Goal: Task Accomplishment & Management: Manage account settings

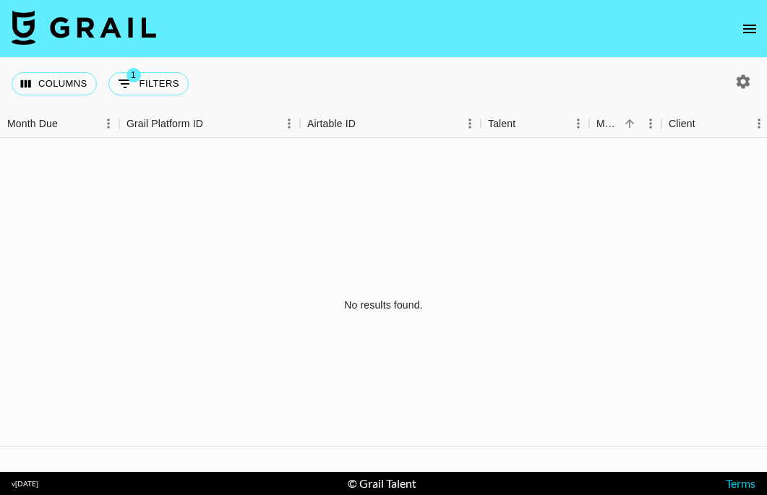
click at [746, 79] on icon "button" at bounding box center [744, 81] width 14 height 14
select select "May '25"
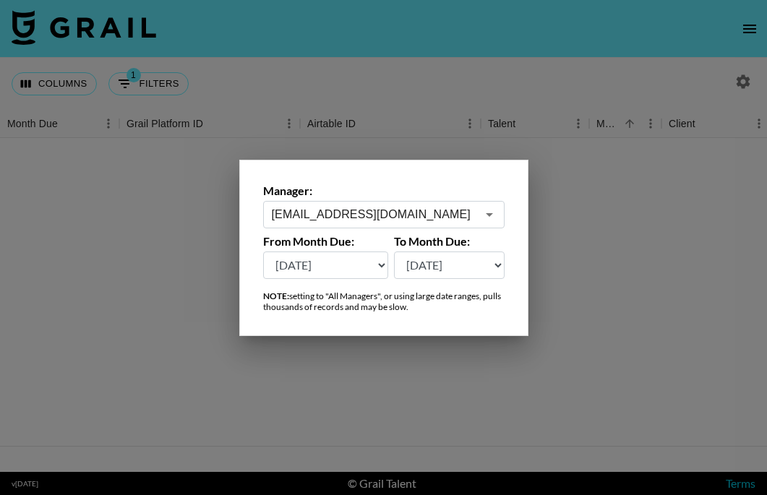
click at [407, 213] on input "grace.costa@grail-talent.com" at bounding box center [374, 214] width 205 height 17
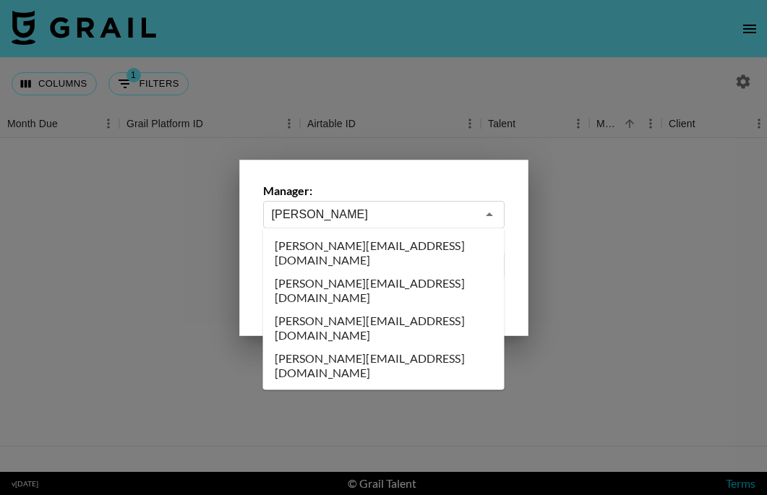
click at [341, 309] on li "hannah@grail-talent.com" at bounding box center [384, 328] width 242 height 38
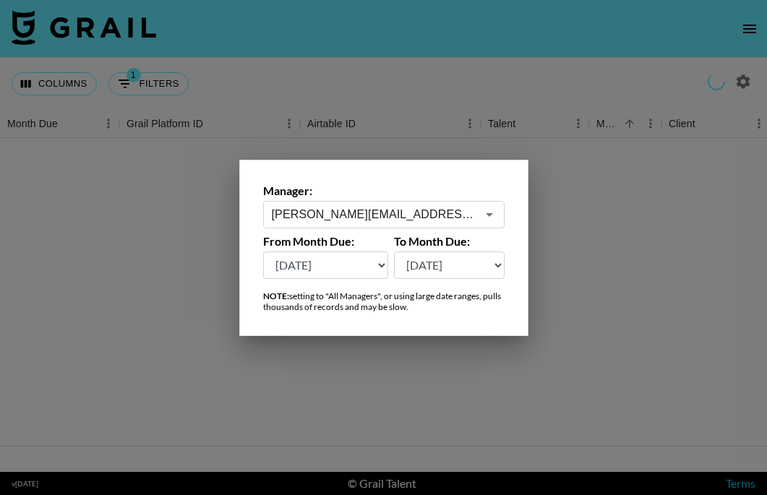
type input "hannah@grail-talent.com"
click at [666, 209] on div at bounding box center [383, 247] width 767 height 495
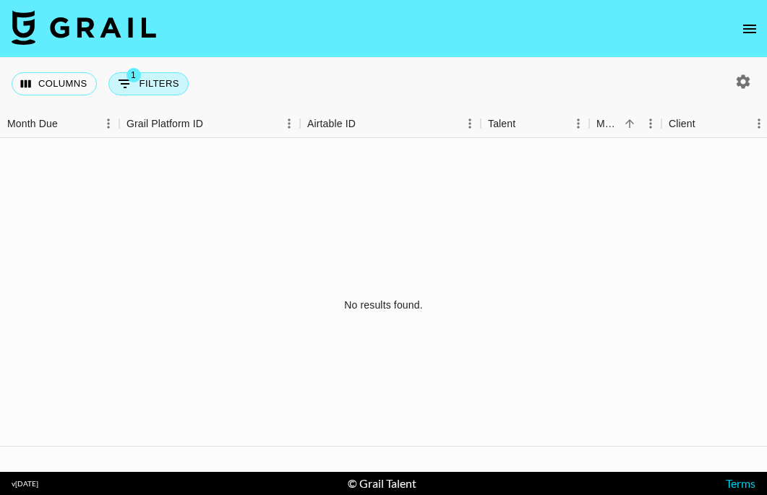
click at [174, 80] on button "1 Filters" at bounding box center [148, 83] width 80 height 23
select select "campaign"
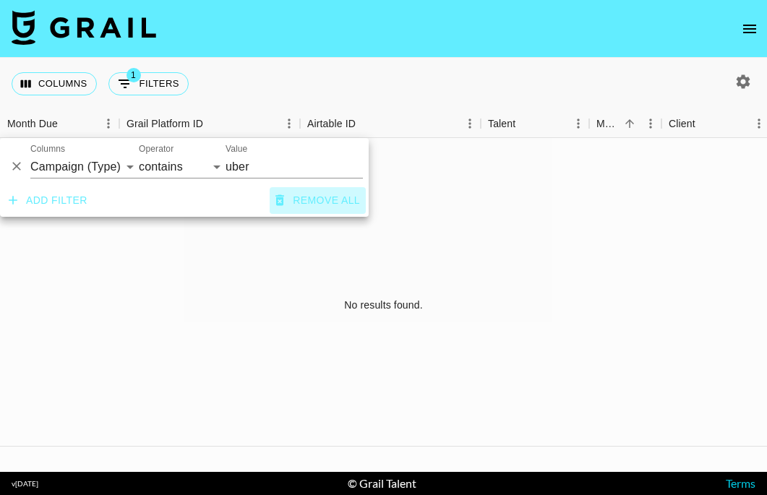
click at [309, 201] on button "Remove all" at bounding box center [318, 200] width 96 height 27
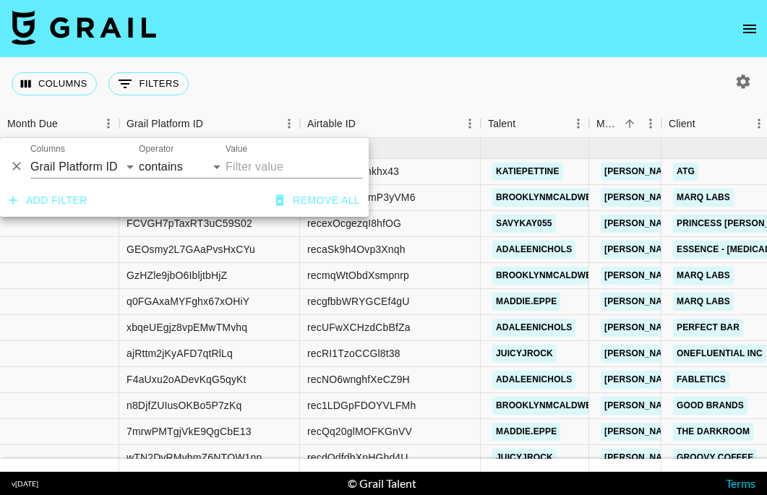
click at [447, 81] on div "Columns 0 Filters + Booking" at bounding box center [383, 84] width 767 height 52
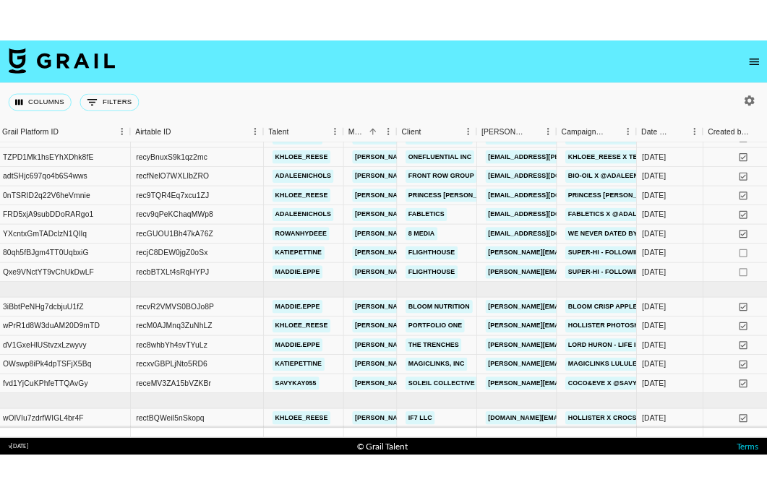
scroll to position [862, 124]
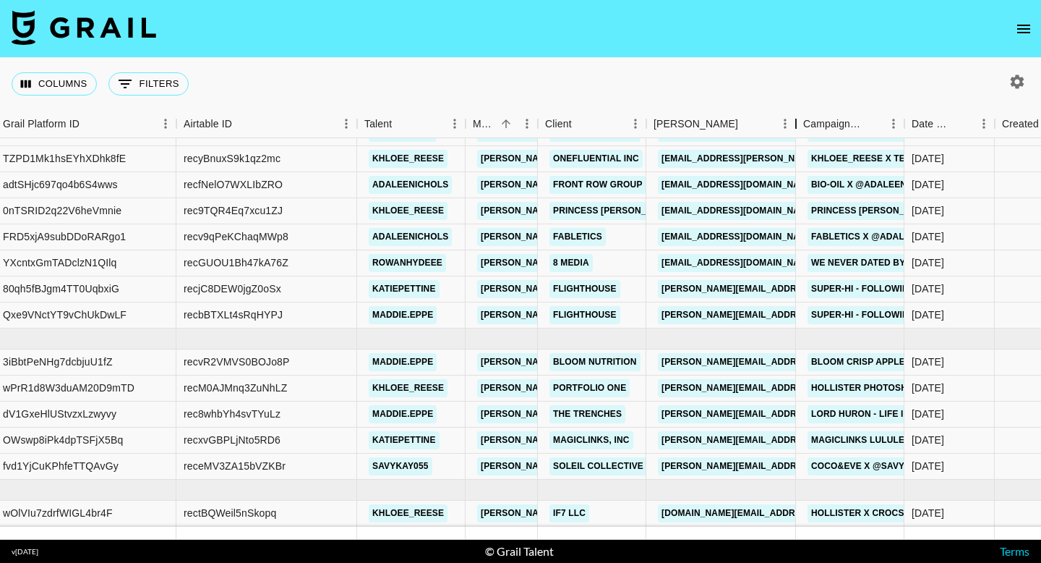
drag, startPoint x: 754, startPoint y: 128, endPoint x: 785, endPoint y: 133, distance: 31.5
click at [767, 133] on div "Booker" at bounding box center [795, 124] width 17 height 28
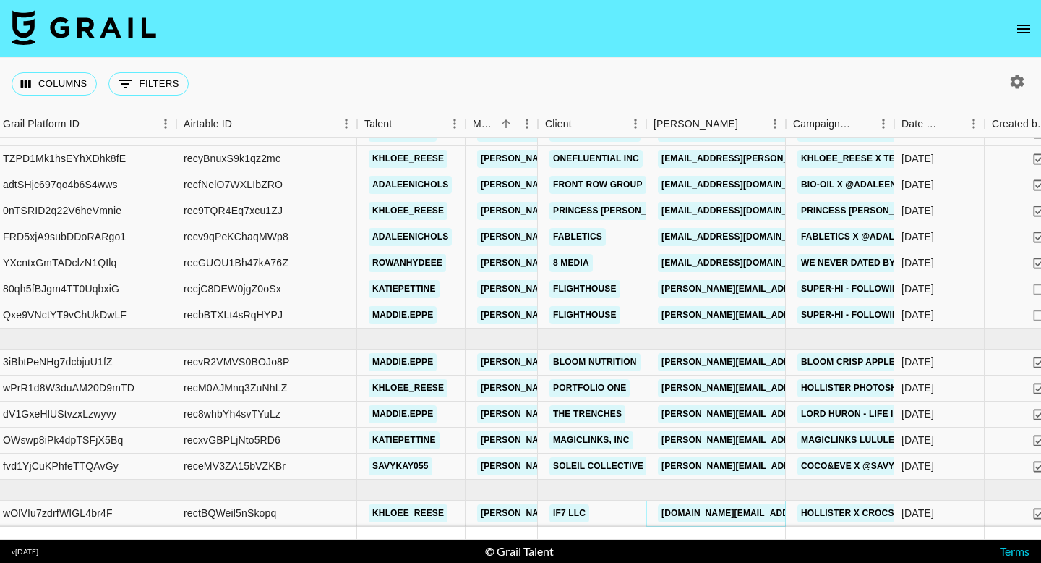
click at [733, 495] on link "matt.gold@if7.co" at bounding box center [775, 513] width 234 height 18
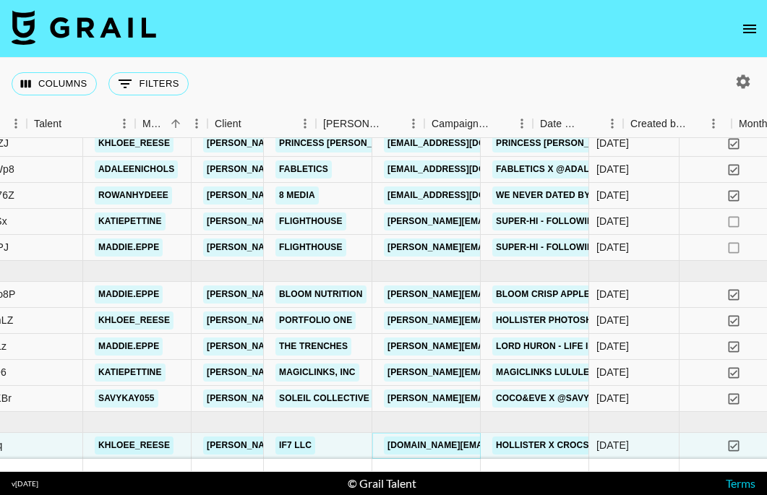
scroll to position [929, 492]
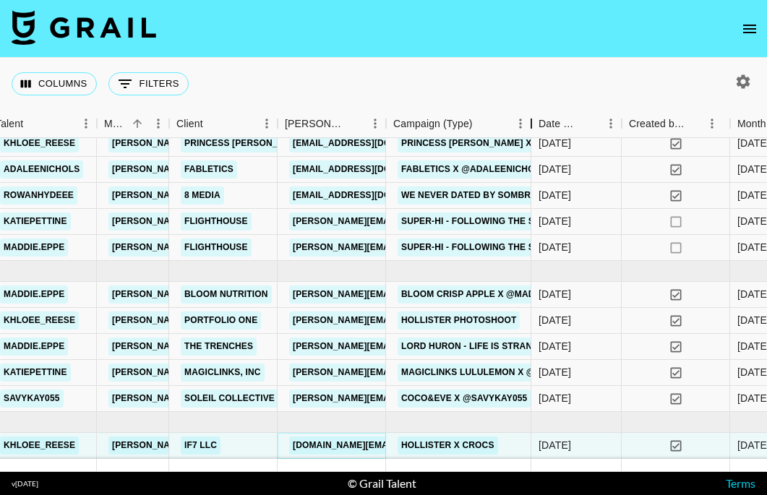
drag, startPoint x: 495, startPoint y: 123, endPoint x: 531, endPoint y: 126, distance: 37.0
click at [531, 126] on div "Campaign (Type)" at bounding box center [531, 124] width 17 height 28
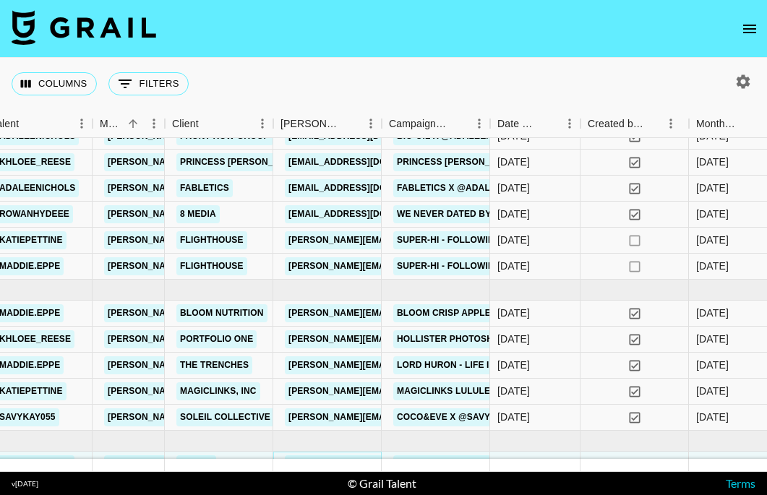
scroll to position [905, 497]
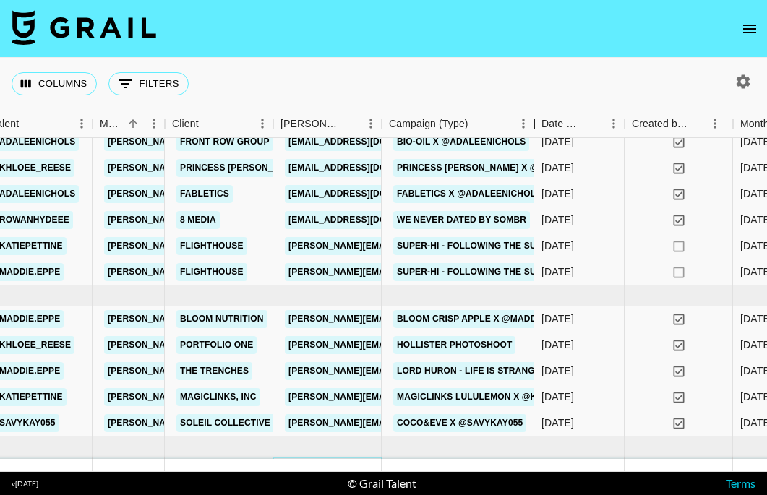
drag, startPoint x: 492, startPoint y: 127, endPoint x: 537, endPoint y: 129, distance: 44.2
click at [537, 129] on div "Campaign (Type)" at bounding box center [534, 124] width 17 height 28
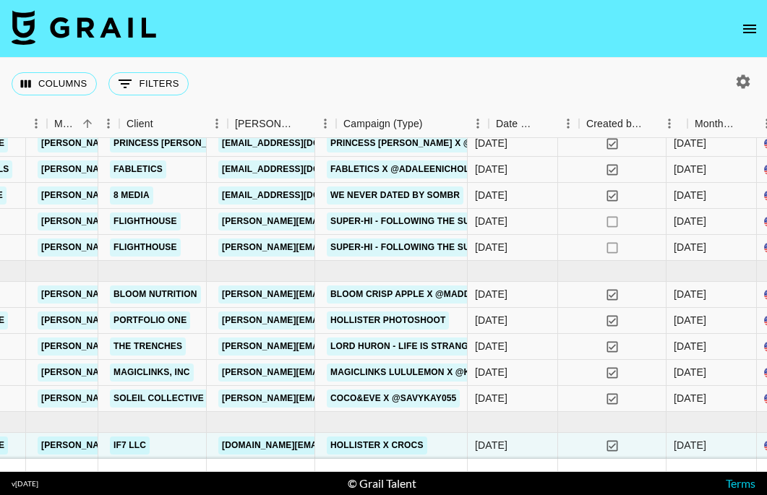
scroll to position [929, 538]
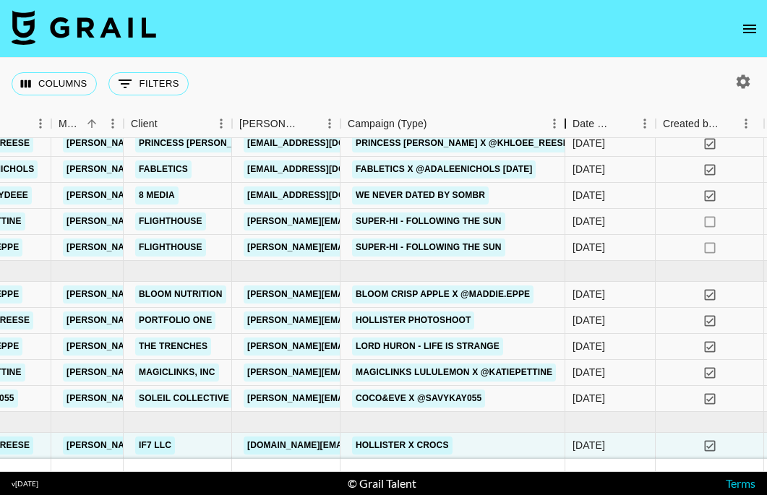
drag, startPoint x: 500, startPoint y: 123, endPoint x: 570, endPoint y: 139, distance: 71.9
click at [570, 139] on div "Month Due Grail Platform ID Airtable ID Talent Manager Client Booker Campaign (…" at bounding box center [383, 291] width 767 height 362
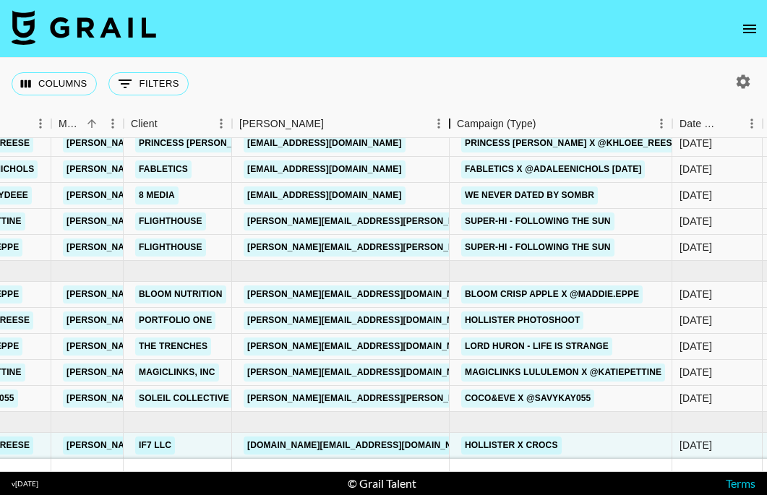
drag, startPoint x: 340, startPoint y: 122, endPoint x: 450, endPoint y: 132, distance: 110.4
click at [451, 132] on div "Booker" at bounding box center [449, 124] width 17 height 28
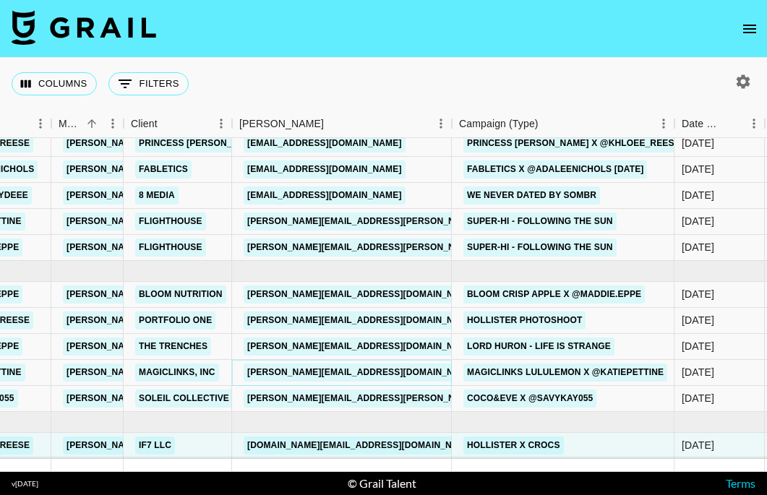
click at [343, 370] on link "amelia.schmarzo@magiclinks.com" at bounding box center [362, 373] width 236 height 18
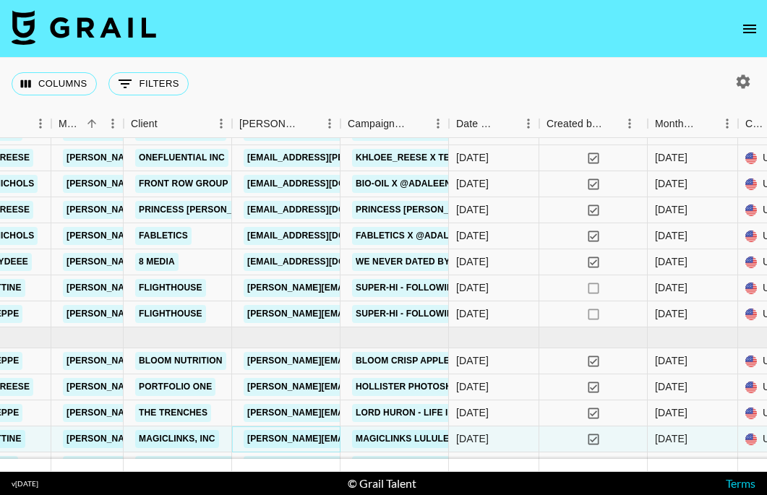
scroll to position [859, 538]
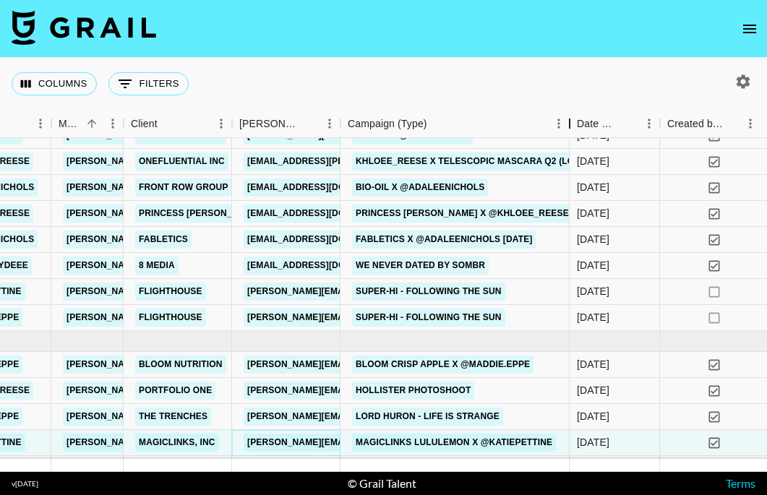
drag, startPoint x: 450, startPoint y: 127, endPoint x: 571, endPoint y: 154, distance: 123.8
click at [571, 154] on div "Month Due Grail Platform ID Airtable ID Talent Manager Client Booker Campaign (…" at bounding box center [383, 291] width 767 height 362
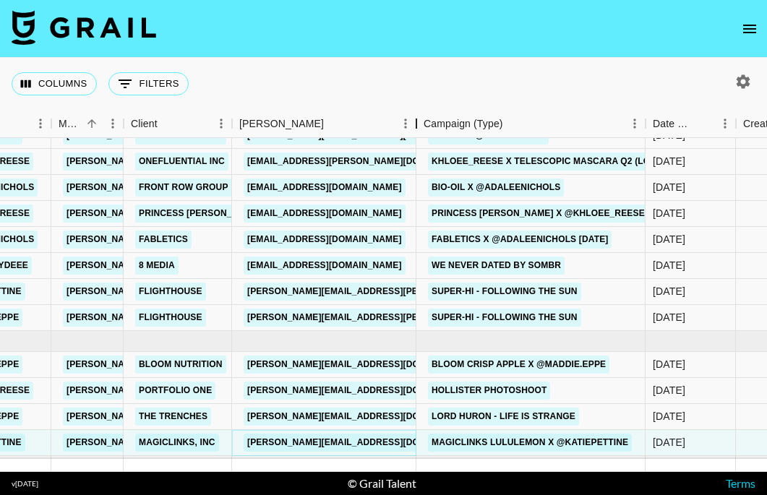
drag, startPoint x: 340, startPoint y: 121, endPoint x: 420, endPoint y: 133, distance: 81.1
click at [420, 133] on div "Booker" at bounding box center [416, 124] width 17 height 28
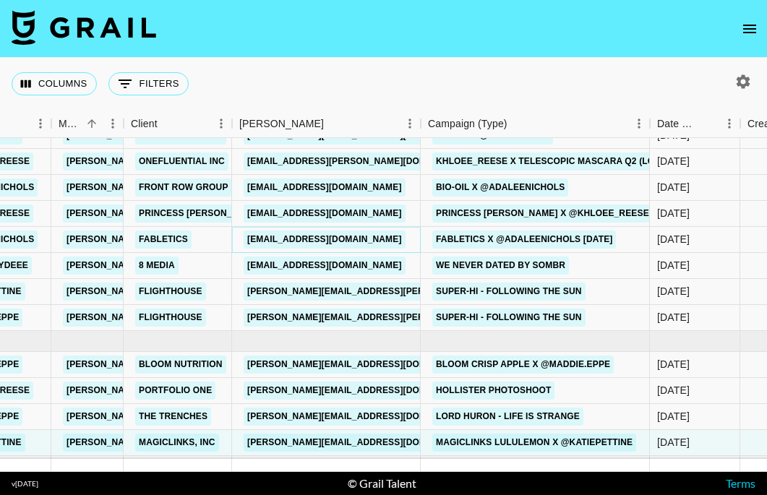
click at [342, 236] on link "MGaboian@fabletics.com" at bounding box center [325, 240] width 162 height 18
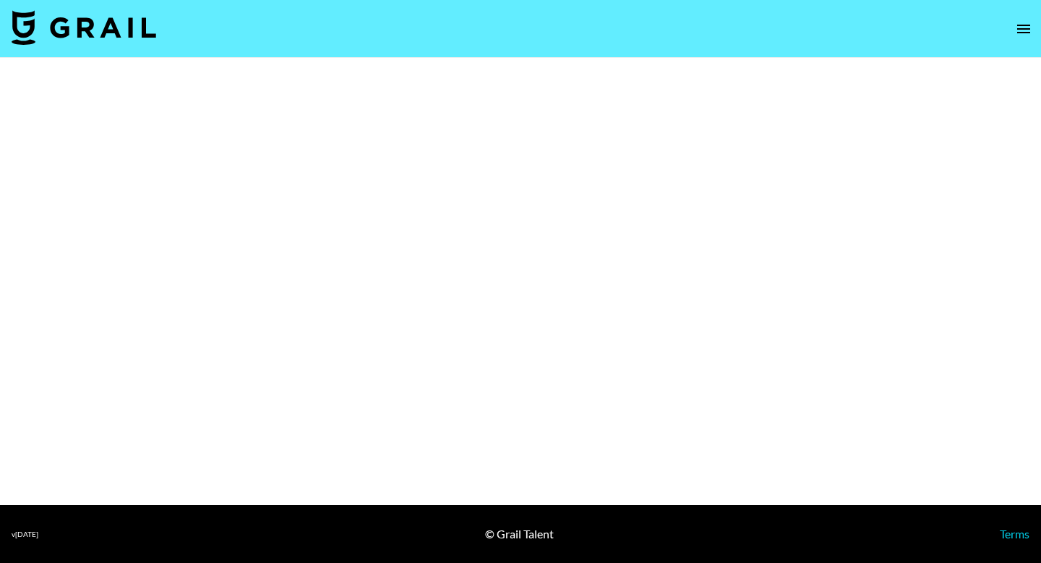
select select "Brand"
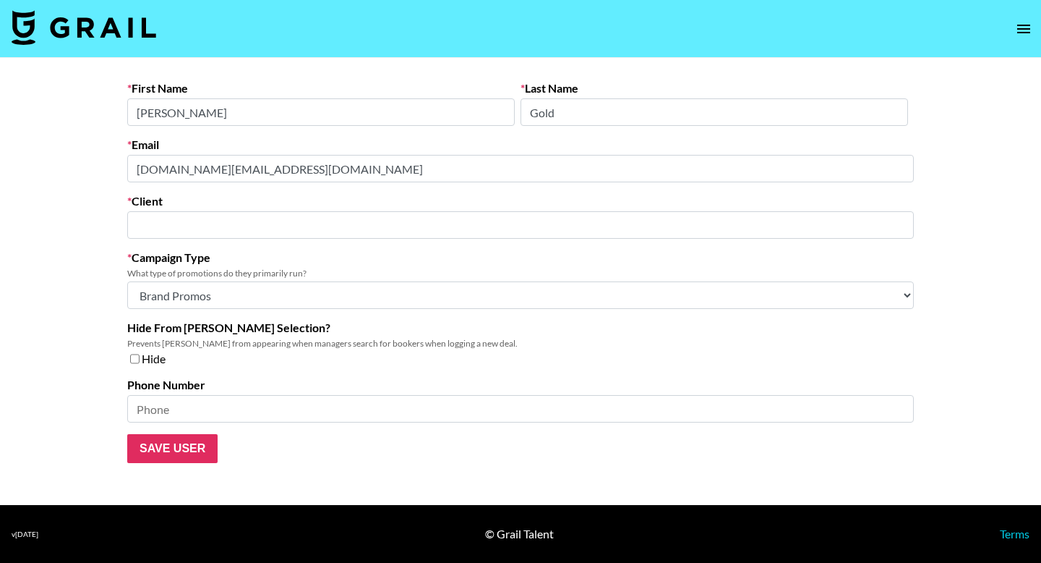
type input "IF7 LLC"
click at [108, 161] on main "First Name Matt Last Name Gold Email matt.gold@if7.co Client IF7 LLC ​ Campaign…" at bounding box center [520, 281] width 1041 height 447
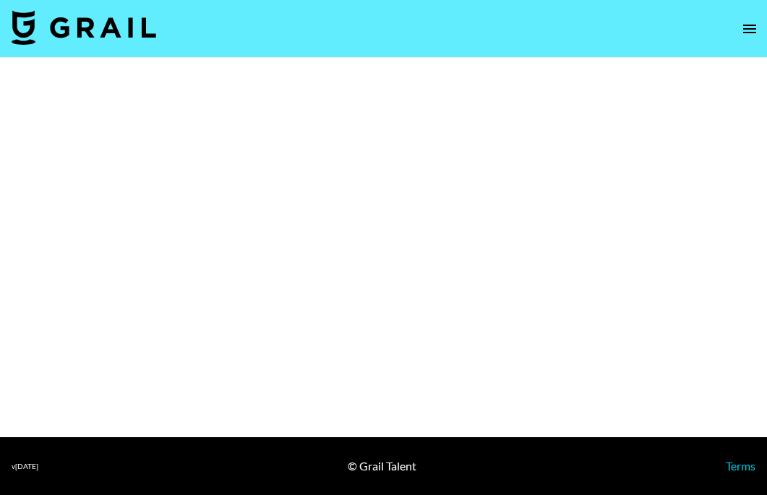
select select "Brand"
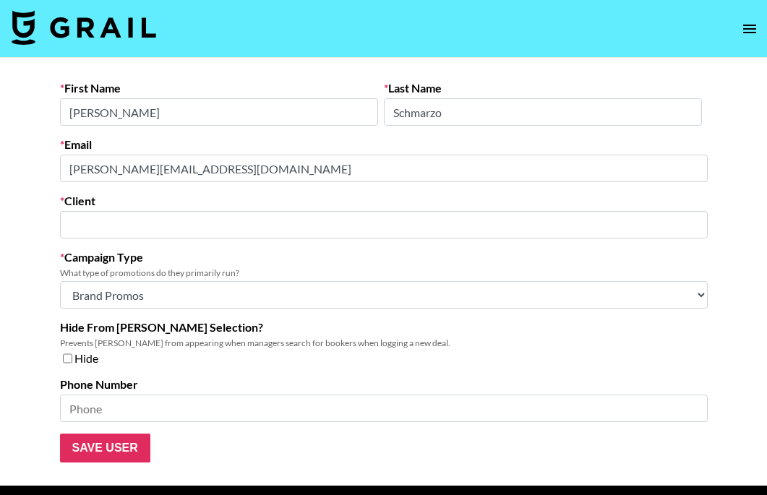
type input "MagicLinks, Inc"
click at [57, 167] on div "First Name Amelia Last Name Schmarzo Email amelia.schmarzo@magiclinks.com Clien…" at bounding box center [383, 272] width 671 height 382
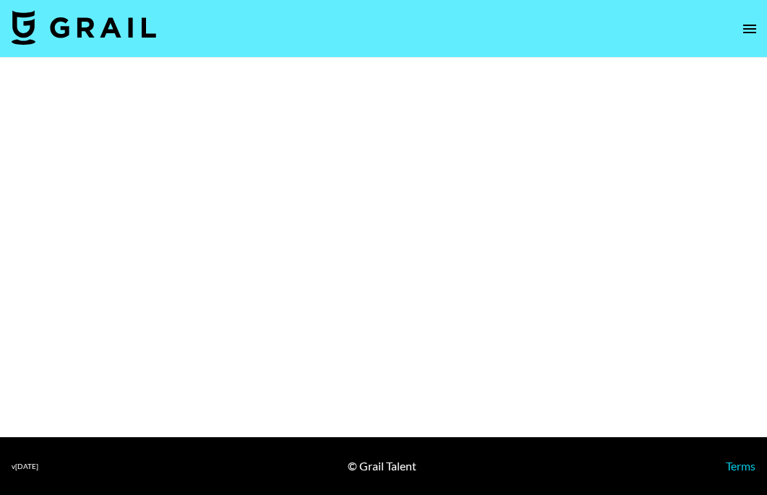
select select "Brand"
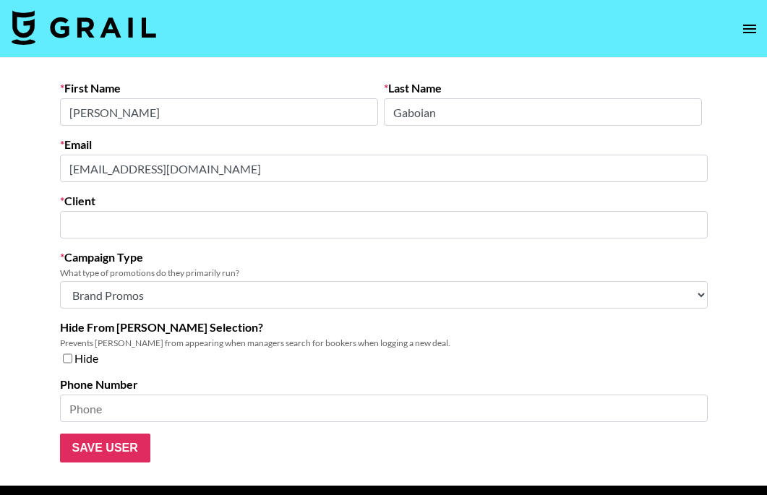
type input "Fabletics"
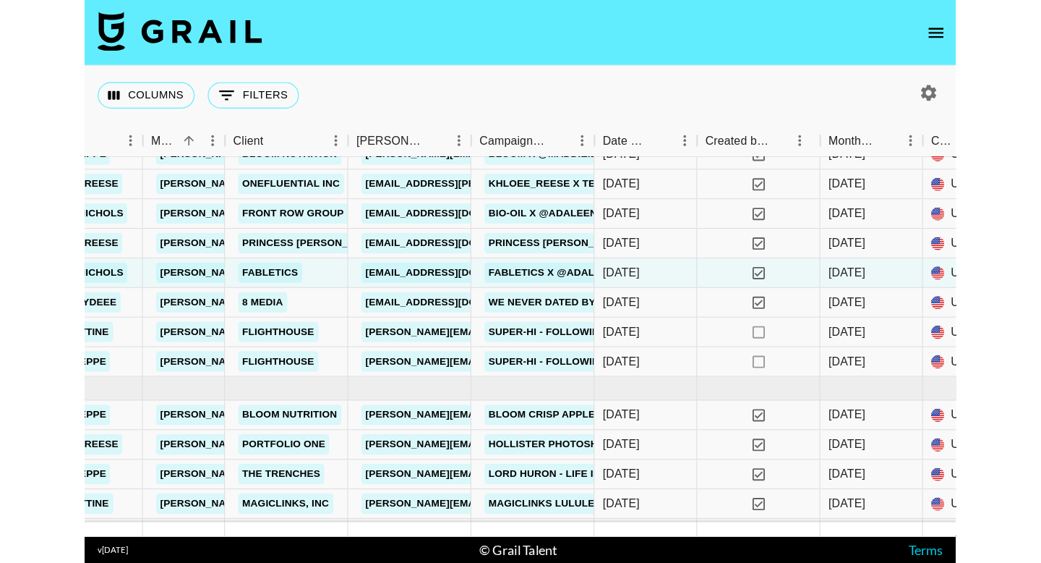
scroll to position [774, 538]
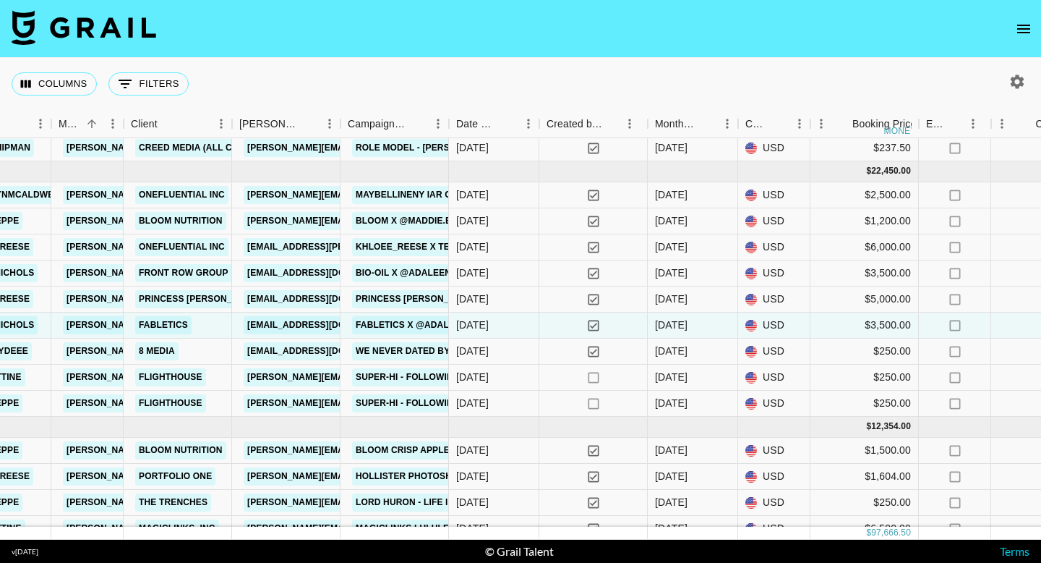
click at [441, 127] on div "Campaign (Type)" at bounding box center [448, 124] width 17 height 28
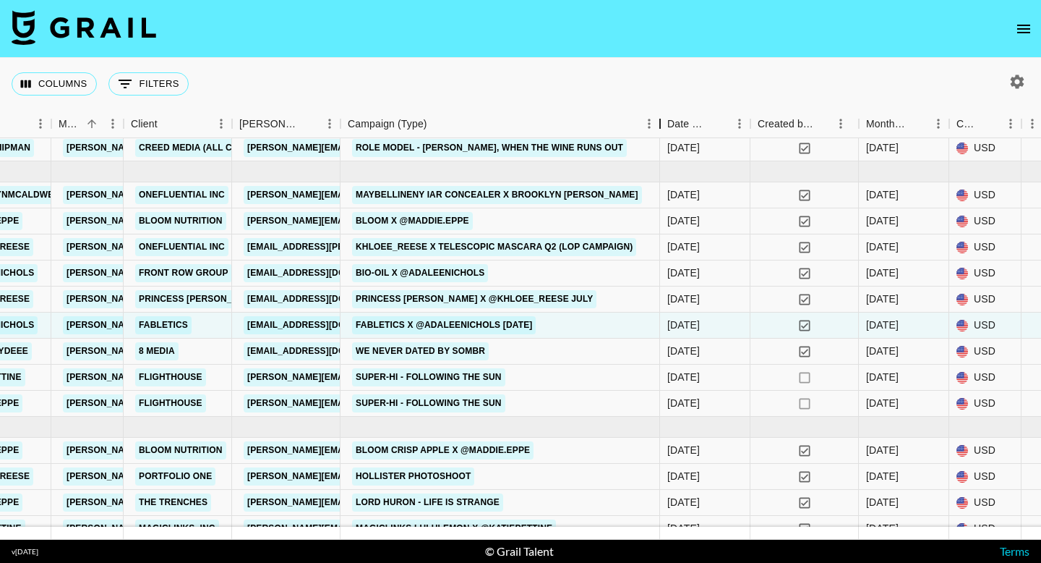
drag, startPoint x: 441, startPoint y: 127, endPoint x: 655, endPoint y: 117, distance: 214.3
click at [655, 117] on div "Campaign (Type)" at bounding box center [660, 124] width 17 height 28
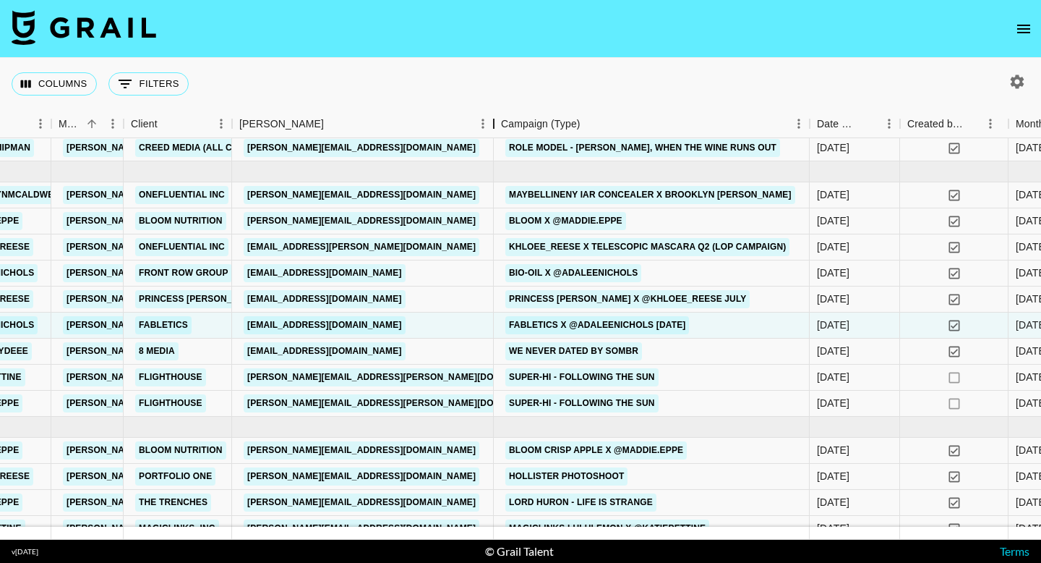
drag, startPoint x: 655, startPoint y: 117, endPoint x: 495, endPoint y: 119, distance: 160.5
click at [495, 119] on div "Booker" at bounding box center [493, 124] width 17 height 28
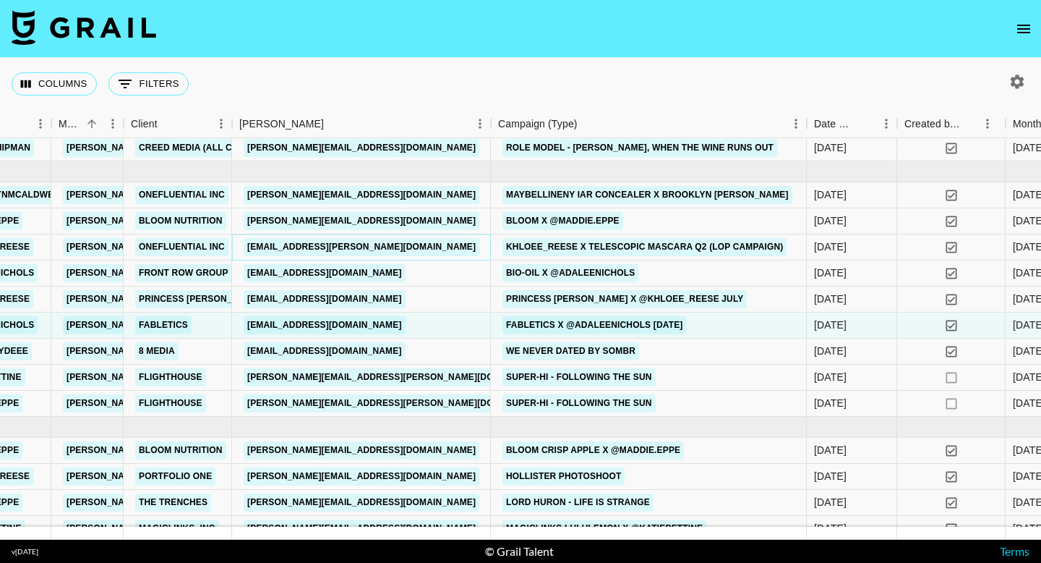
click at [418, 247] on link "[EMAIL_ADDRESS][PERSON_NAME][DOMAIN_NAME]" at bounding box center [362, 247] width 236 height 18
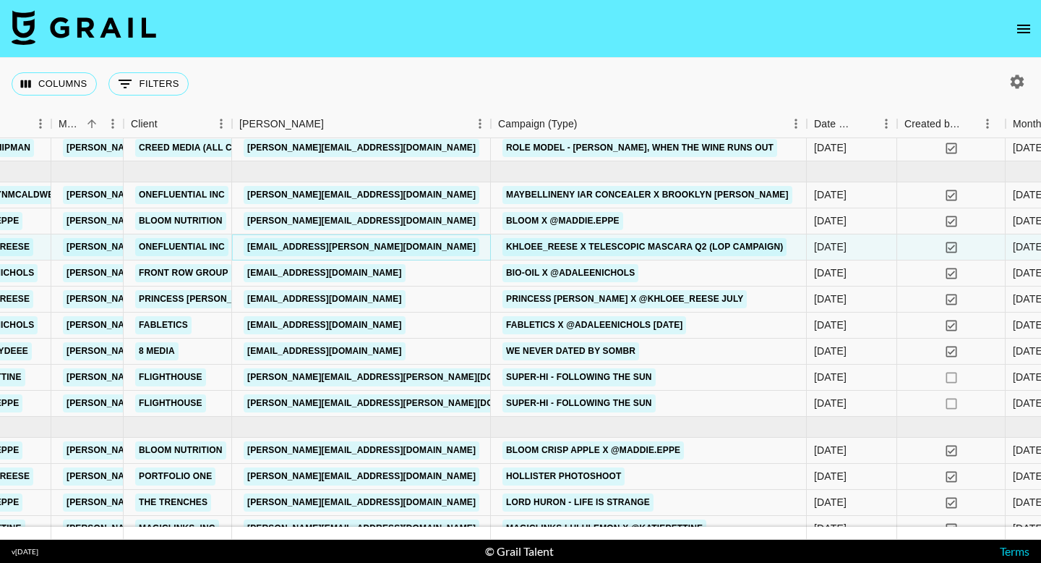
click at [360, 246] on link "[EMAIL_ADDRESS][PERSON_NAME][DOMAIN_NAME]" at bounding box center [362, 247] width 236 height 18
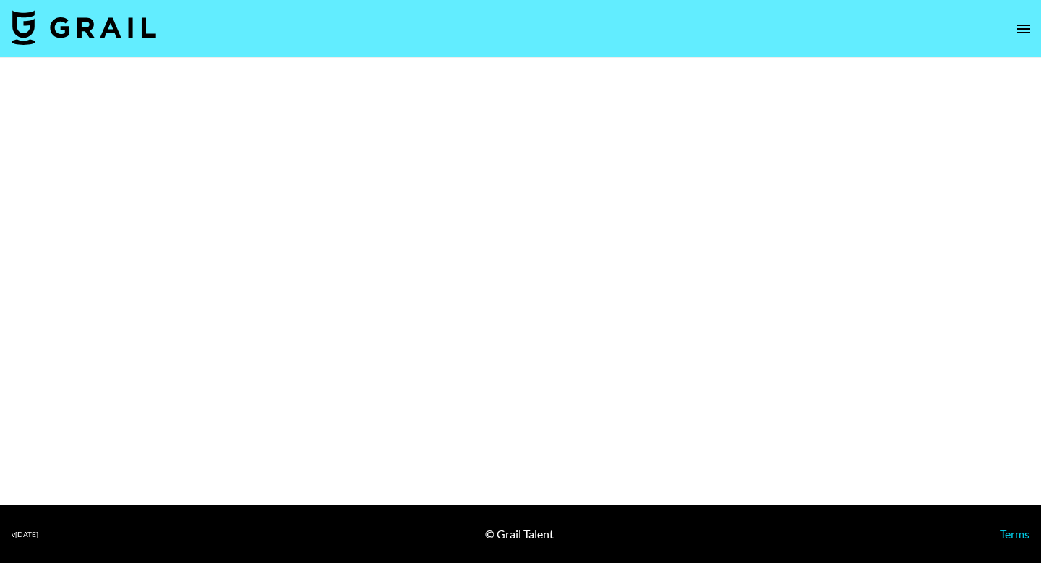
select select "Brand"
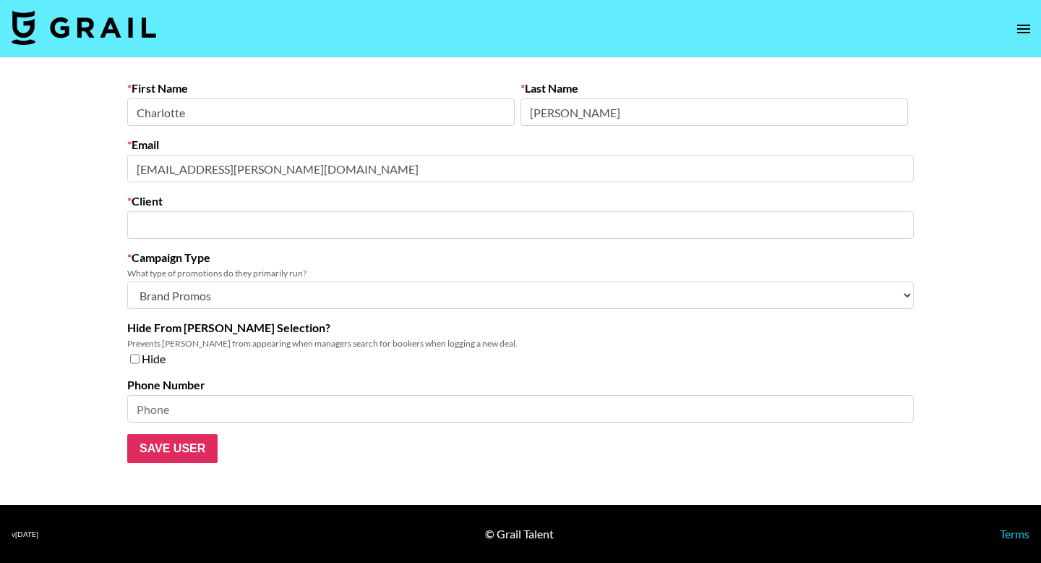
type input "OneFluential Inc"
